Goal: Task Accomplishment & Management: Manage account settings

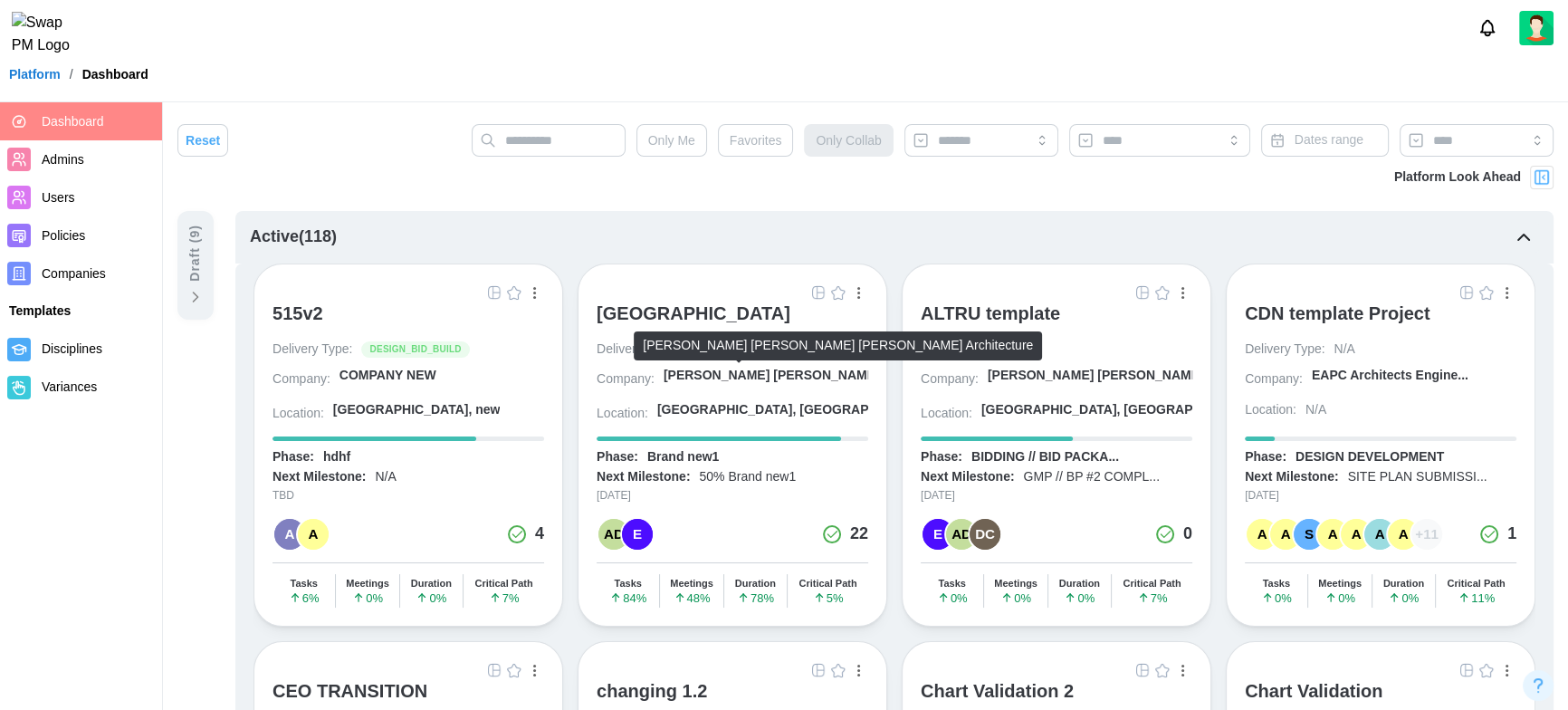
click at [726, 374] on div "[PERSON_NAME] [PERSON_NAME] [PERSON_NAME] A..." at bounding box center [838, 375] width 349 height 18
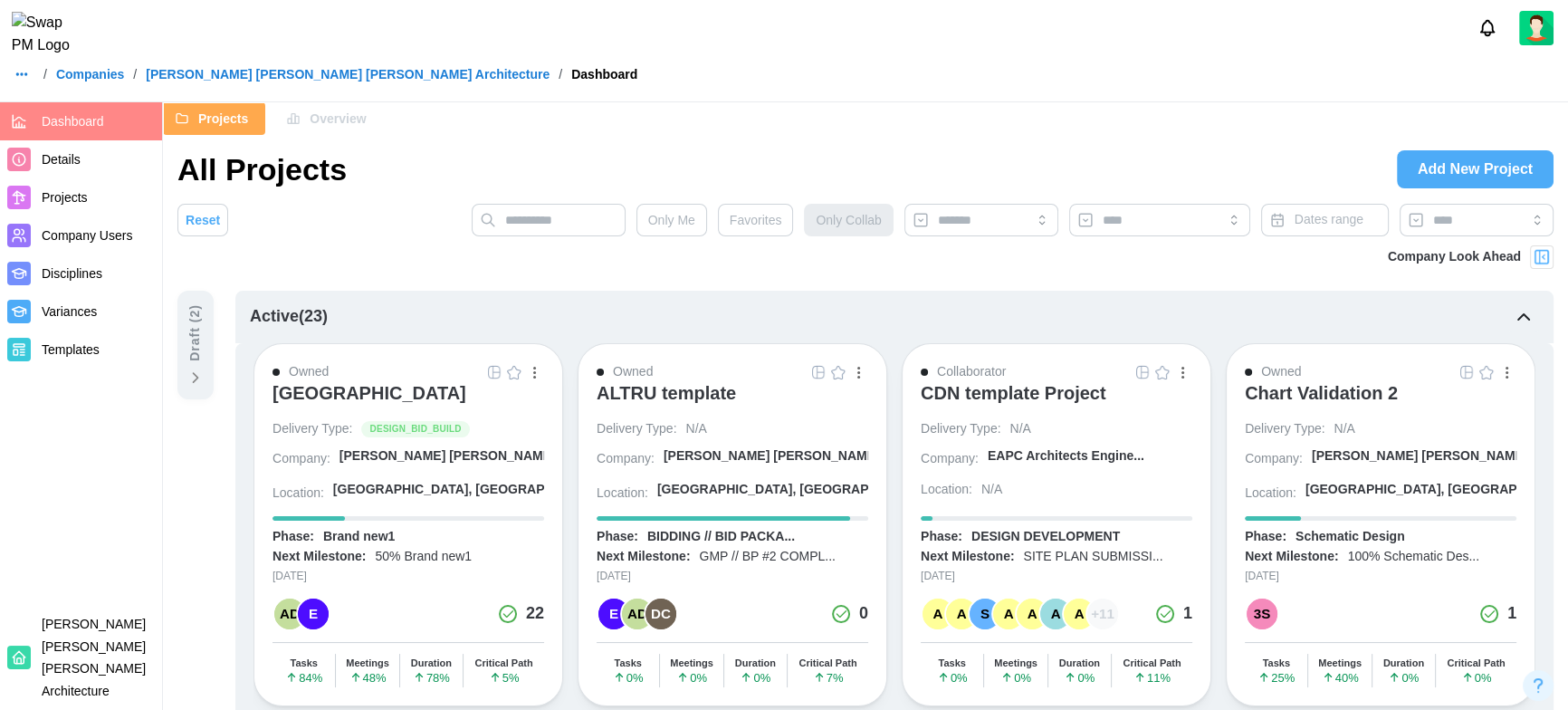
click at [320, 117] on span "Overview" at bounding box center [337, 118] width 57 height 31
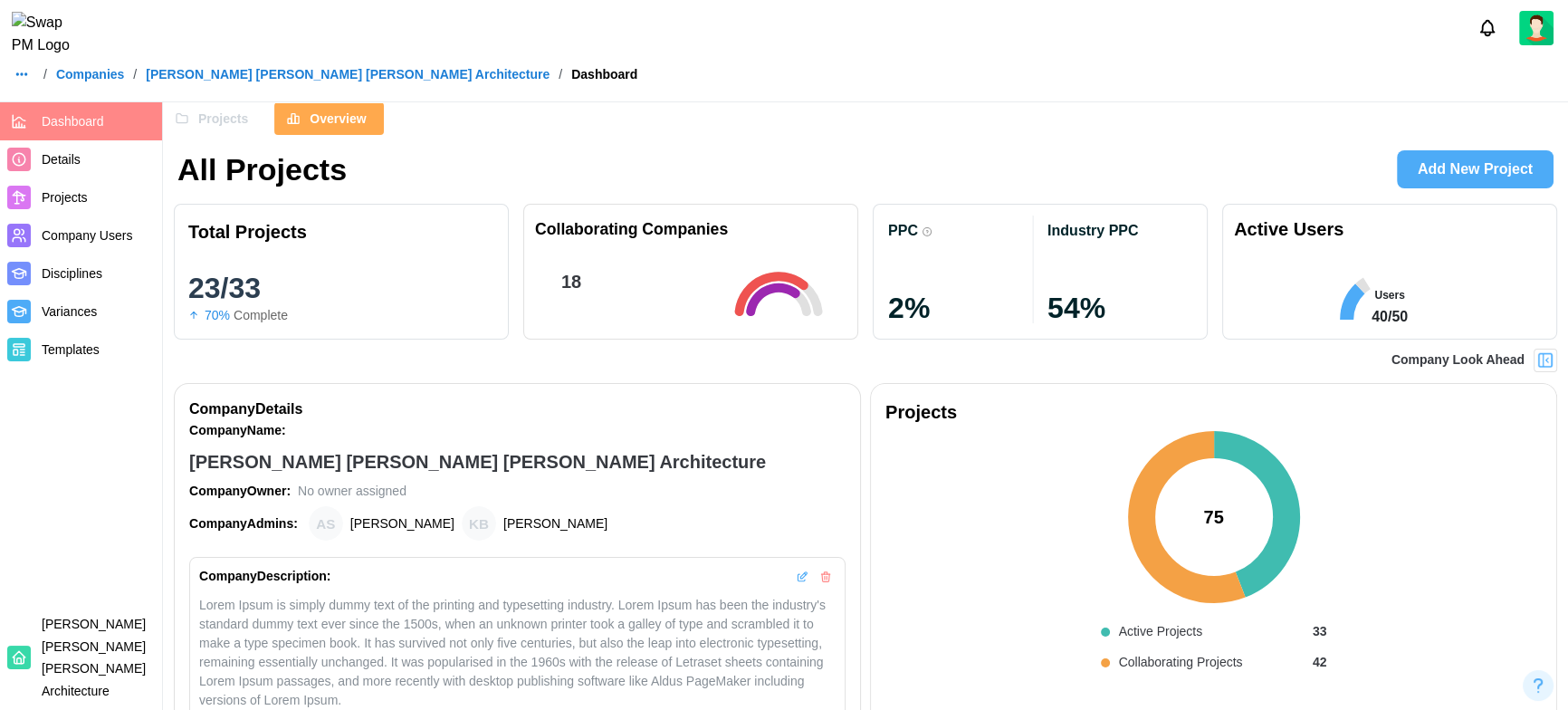
click at [249, 119] on button "Projects" at bounding box center [214, 119] width 103 height 33
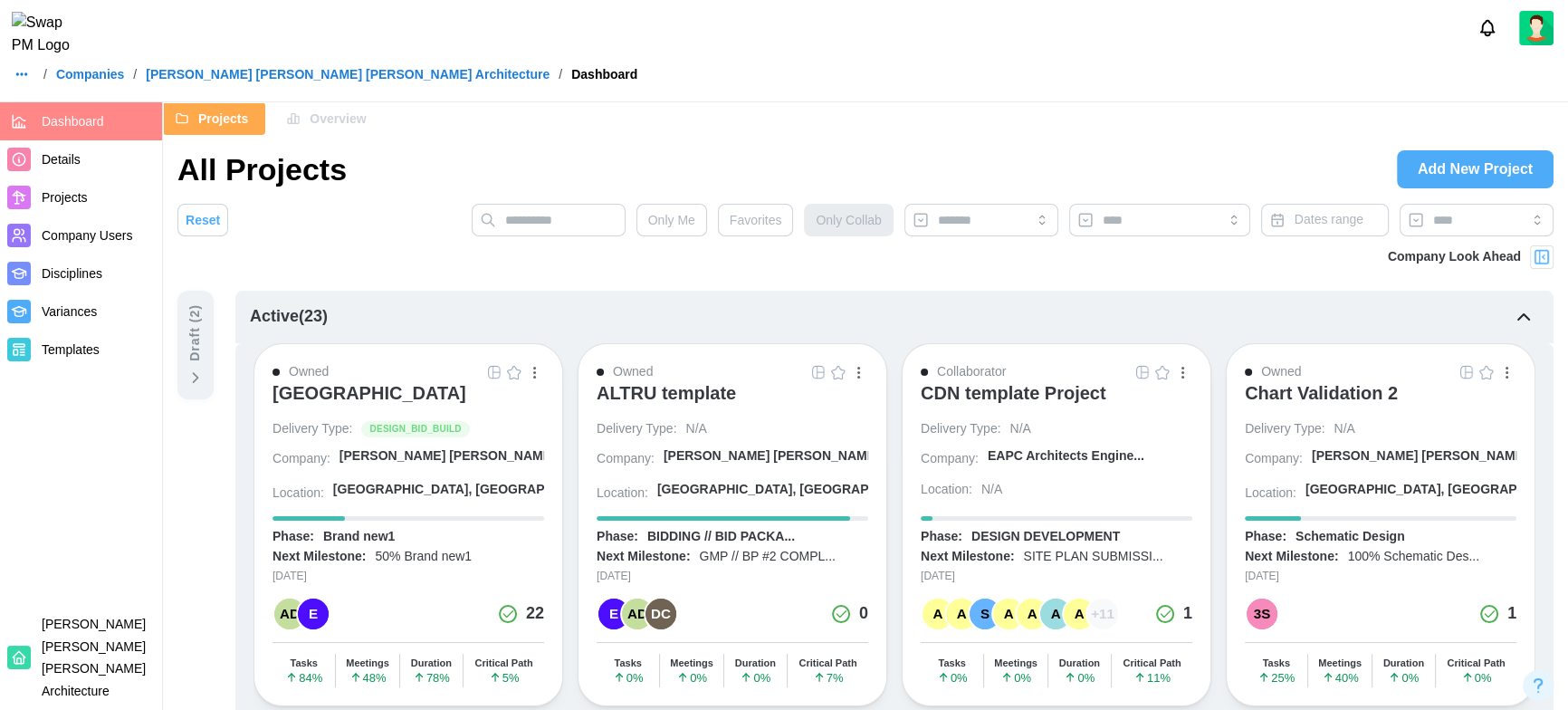
click at [103, 237] on span "Company Users" at bounding box center [87, 235] width 90 height 14
click at [841, 376] on img "button" at bounding box center [838, 372] width 14 height 14
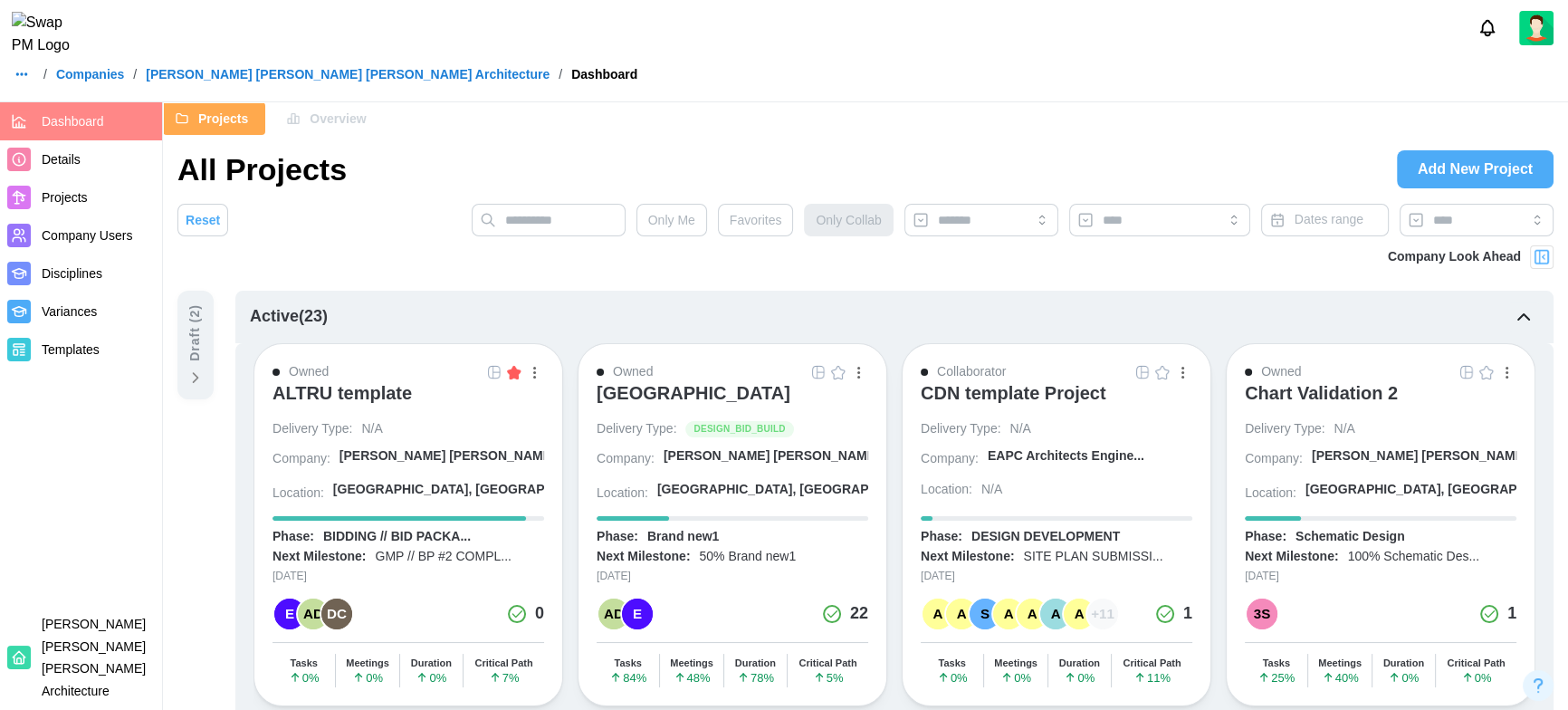
click at [833, 372] on img "button" at bounding box center [838, 372] width 14 height 14
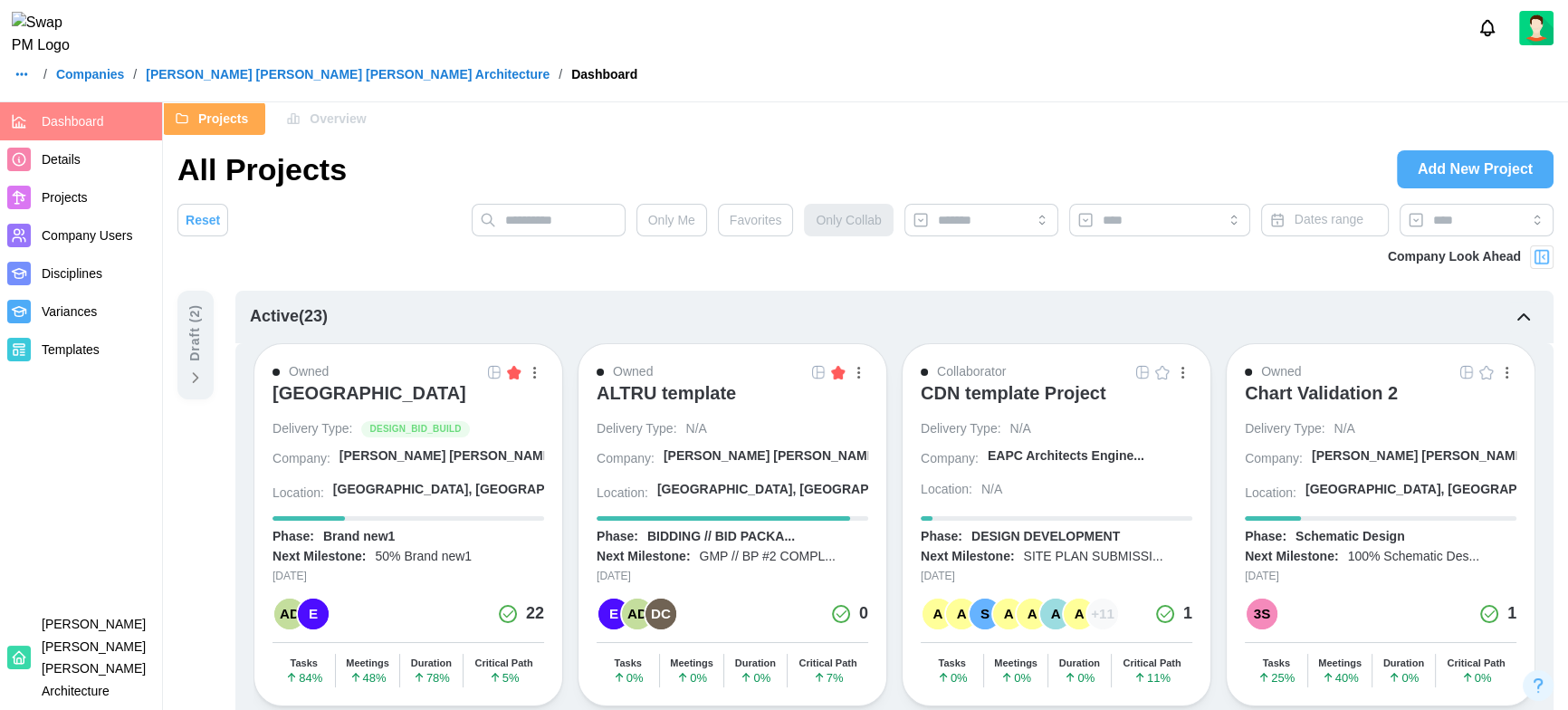
click at [733, 218] on span "Favorites" at bounding box center [756, 220] width 53 height 31
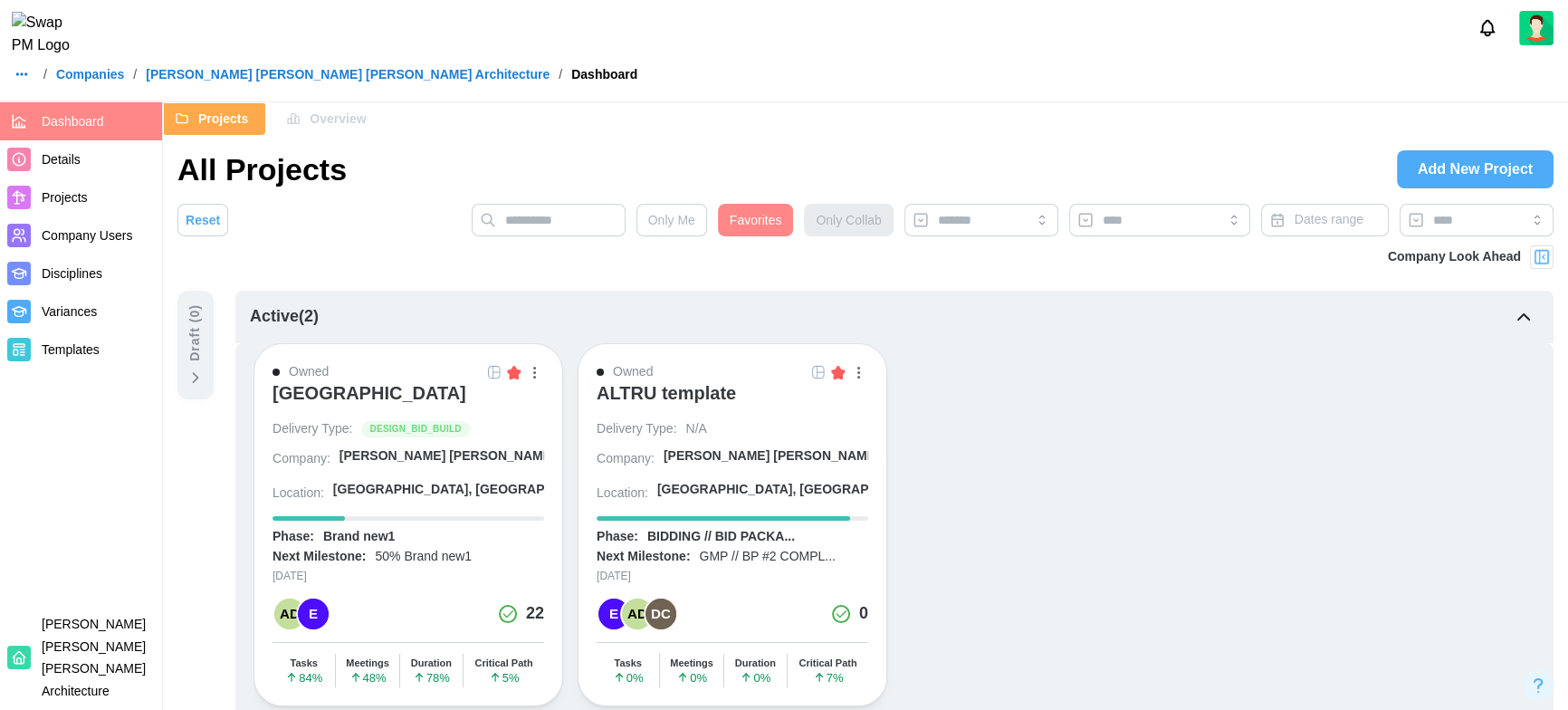
click at [765, 221] on span "Favorites" at bounding box center [756, 220] width 53 height 31
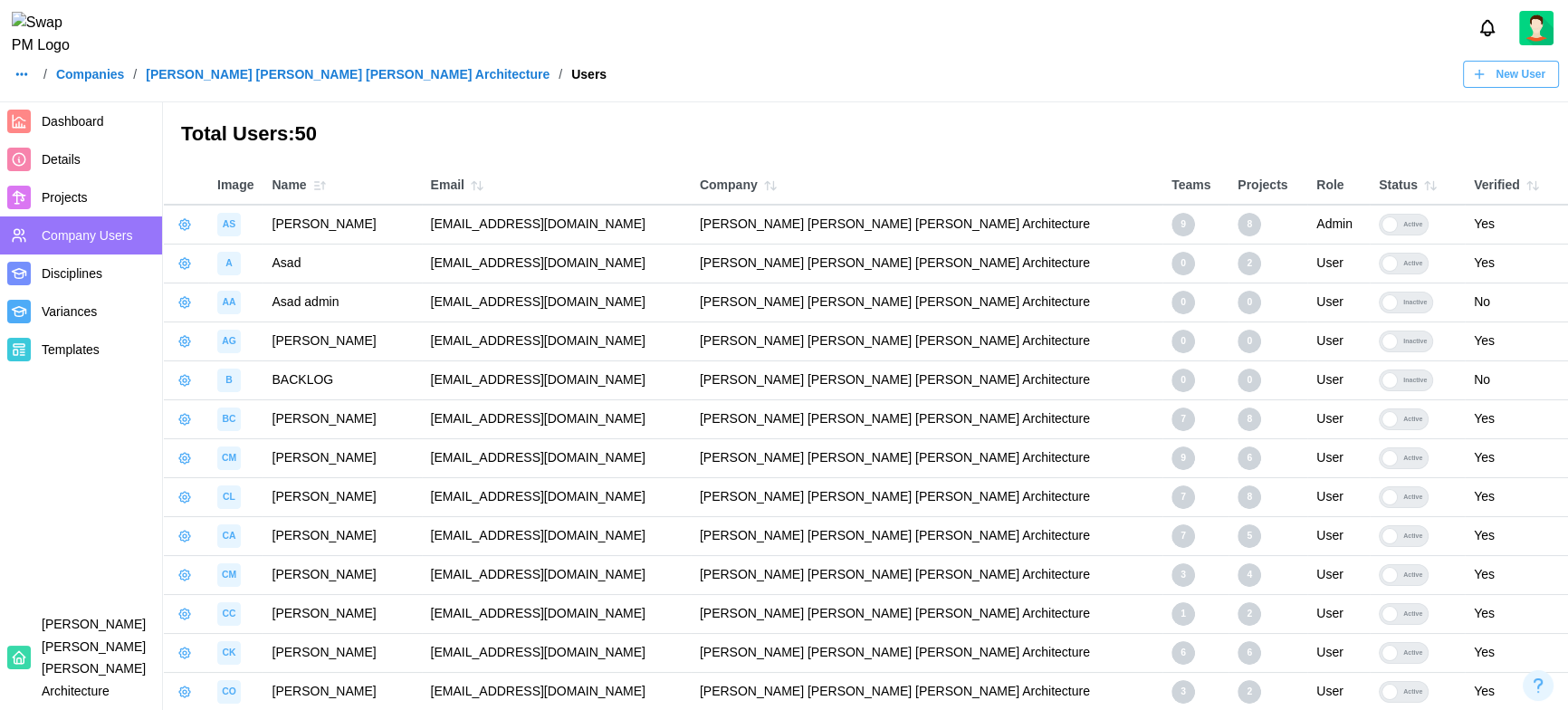
drag, startPoint x: 466, startPoint y: 227, endPoint x: 702, endPoint y: 227, distance: 236.0
click at [691, 227] on td "amandaspear12345qwerty@brsarch.com" at bounding box center [556, 223] width 269 height 39
copy td "amandaspear12345qwerty@brsarch.com"
click at [183, 227] on icon "button" at bounding box center [184, 224] width 14 height 14
click at [234, 272] on div "Manage App User" at bounding box center [278, 272] width 139 height 20
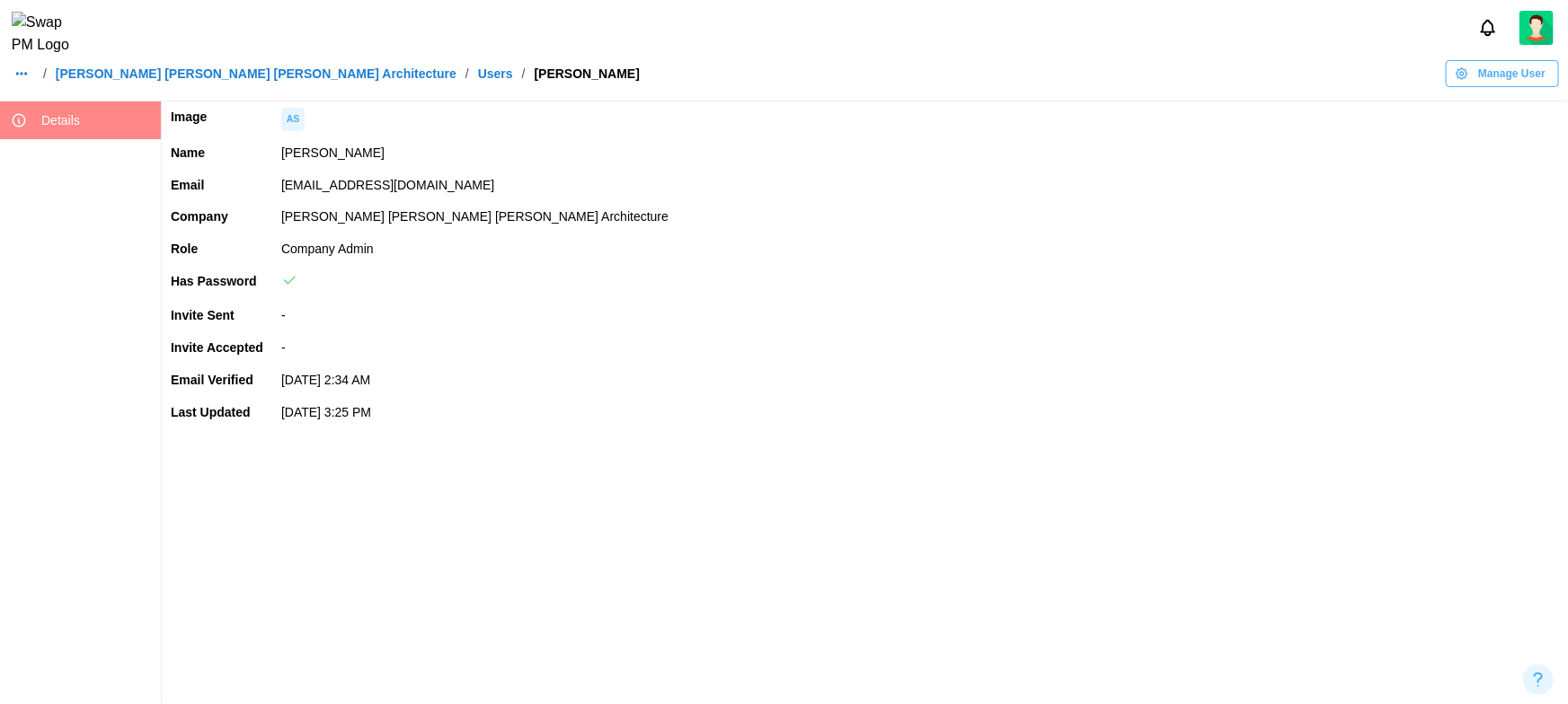
click at [1517, 79] on span "Manage User" at bounding box center [1512, 73] width 67 height 25
click at [1485, 183] on div "Set User Password" at bounding box center [1499, 186] width 108 height 14
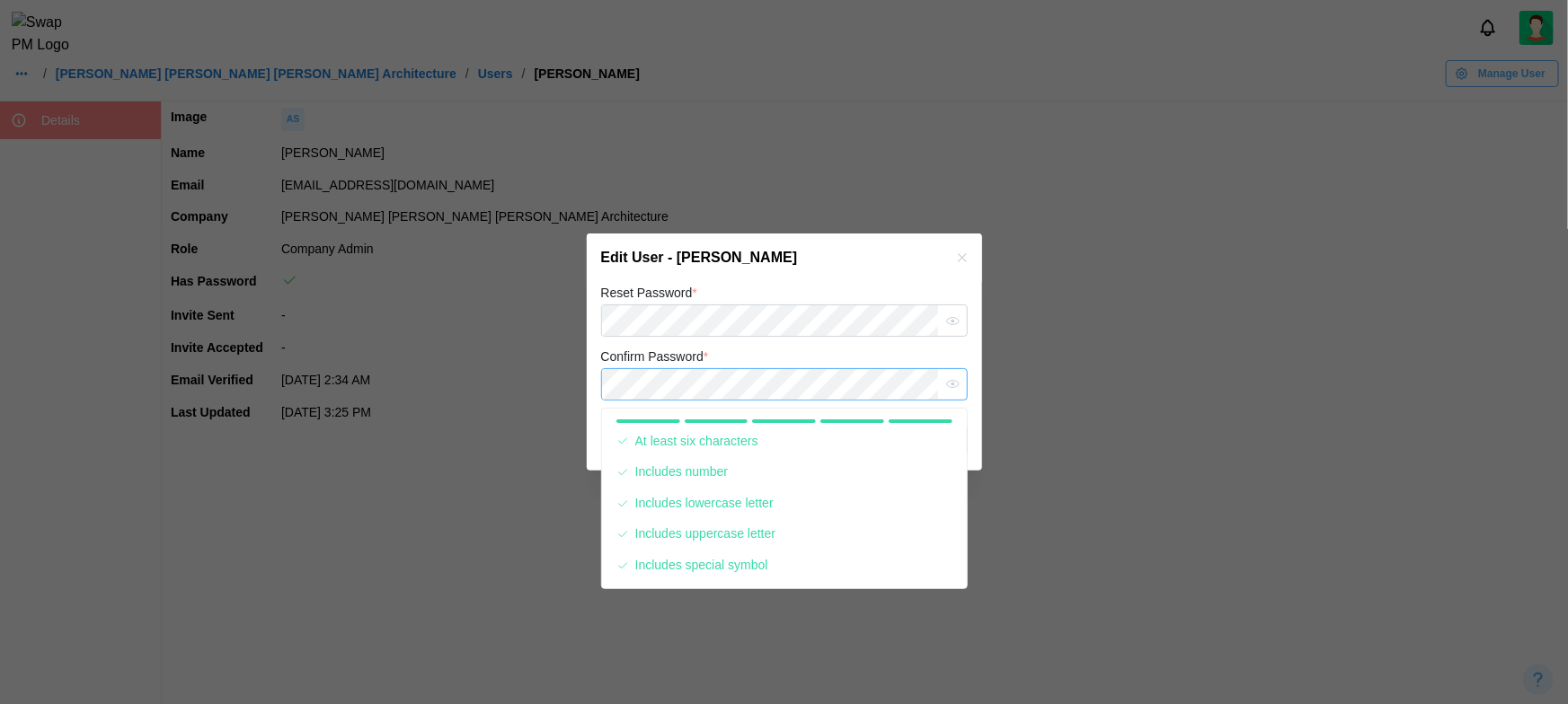
click at [884, 424] on button "Save" at bounding box center [925, 439] width 83 height 33
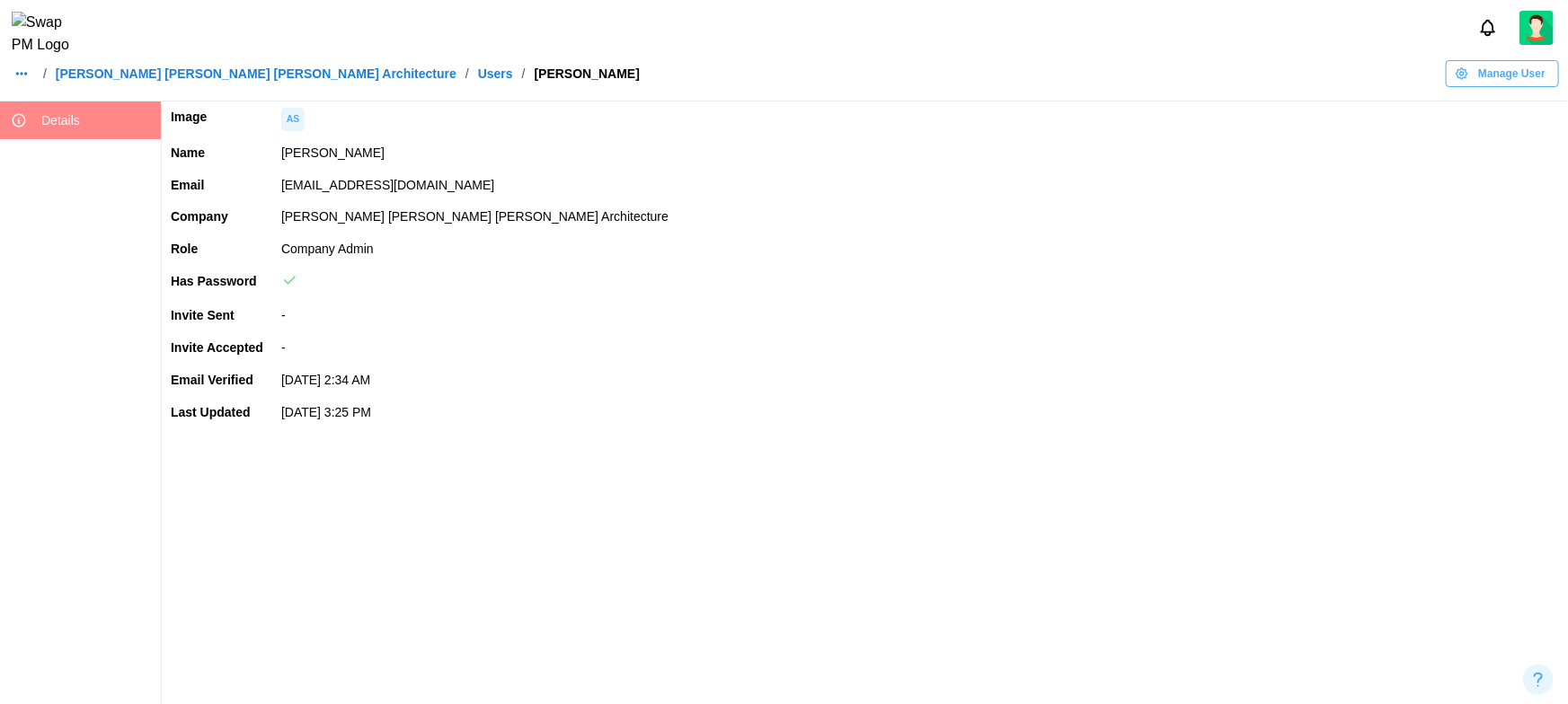
drag, startPoint x: 282, startPoint y: 189, endPoint x: 514, endPoint y: 189, distance: 232.0
click at [514, 189] on td "amandaspear12345qwerty@brsarch.com" at bounding box center [920, 186] width 1296 height 33
copy td "amandaspear12345qwerty@brsarch.com"
